Goal: Task Accomplishment & Management: Manage account settings

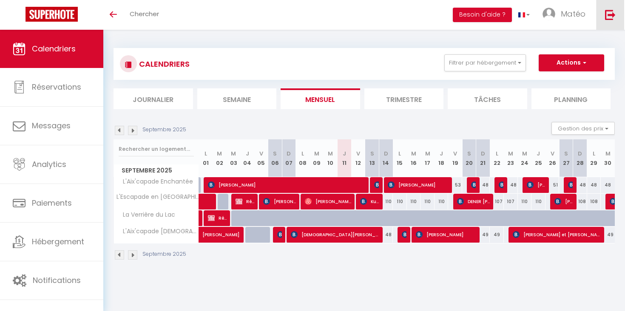
click at [609, 14] on img at bounding box center [610, 14] width 11 height 11
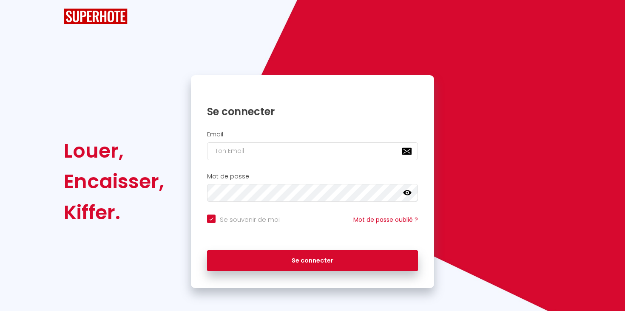
checkbox input "true"
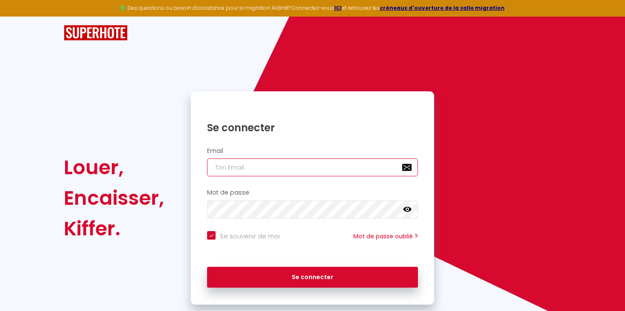
click at [286, 175] on input "email" at bounding box center [312, 168] width 211 height 18
type input "[EMAIL_ADDRESS][DOMAIN_NAME]"
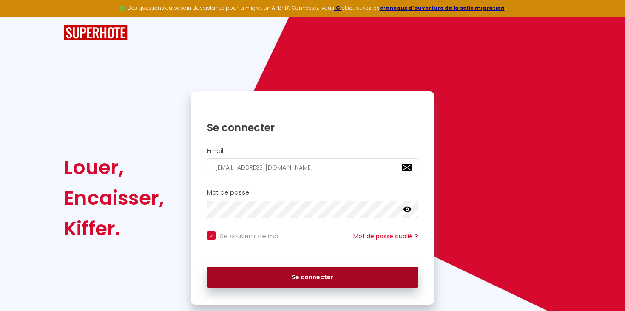
click at [312, 282] on button "Se connecter" at bounding box center [312, 277] width 211 height 21
checkbox input "true"
